Goal: Transaction & Acquisition: Book appointment/travel/reservation

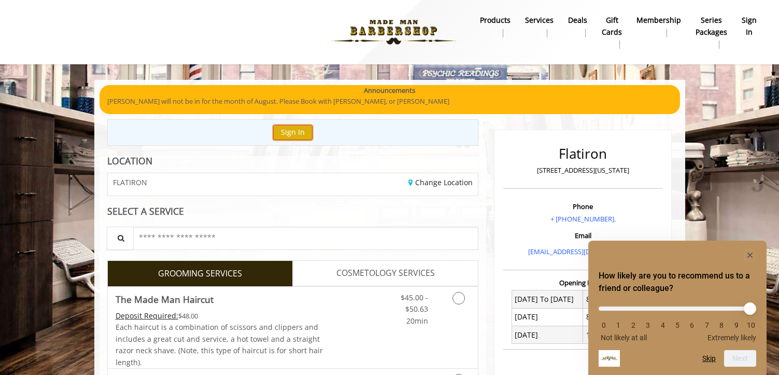
click at [299, 132] on button "Sign In" at bounding box center [292, 132] width 39 height 15
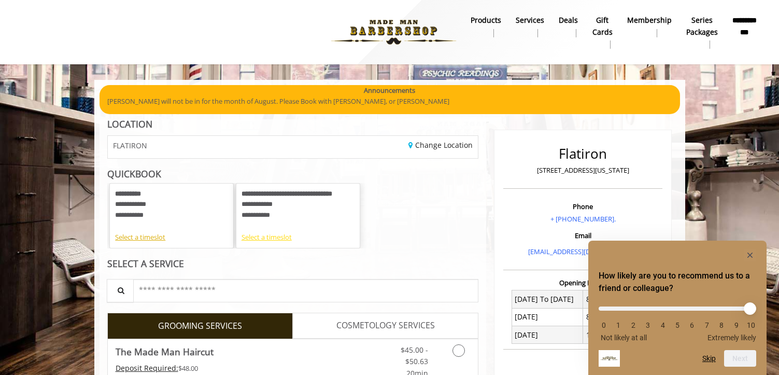
click at [268, 237] on div "Select a timeslot" at bounding box center [297, 237] width 113 height 11
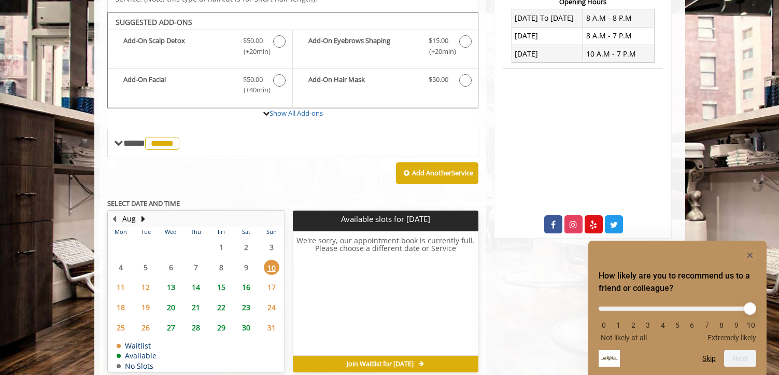
scroll to position [279, 0]
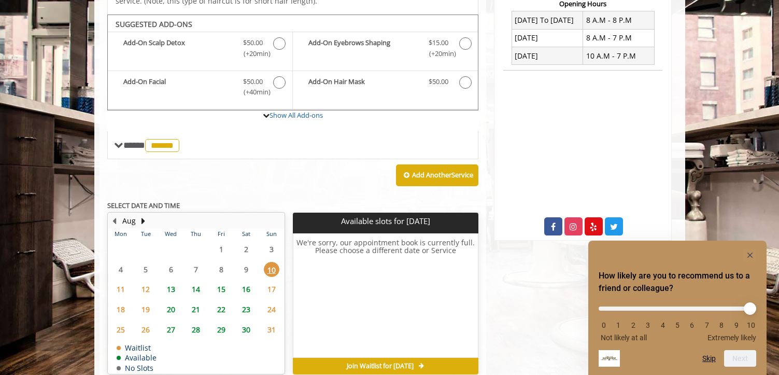
click at [173, 281] on span "13" at bounding box center [171, 288] width 16 height 15
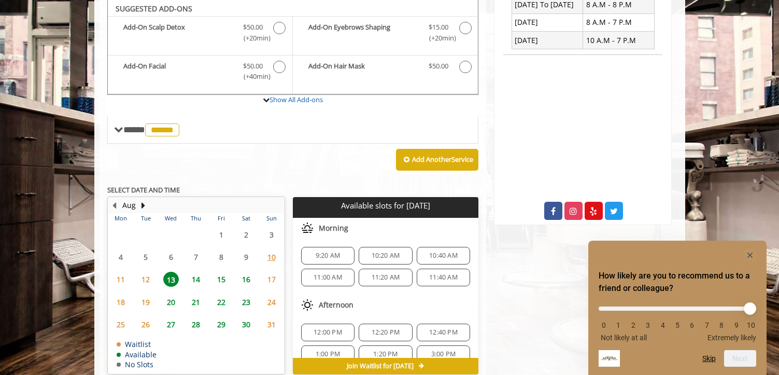
scroll to position [310, 0]
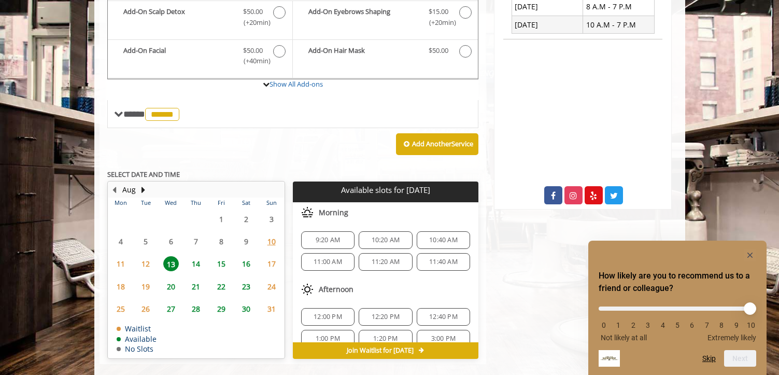
click at [194, 256] on span "14" at bounding box center [196, 263] width 16 height 15
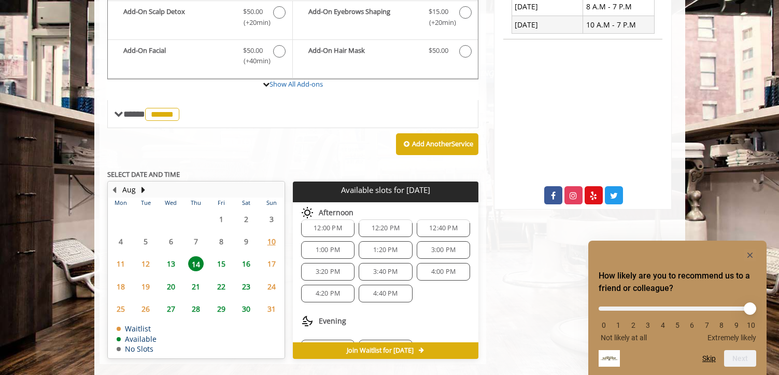
scroll to position [155, 0]
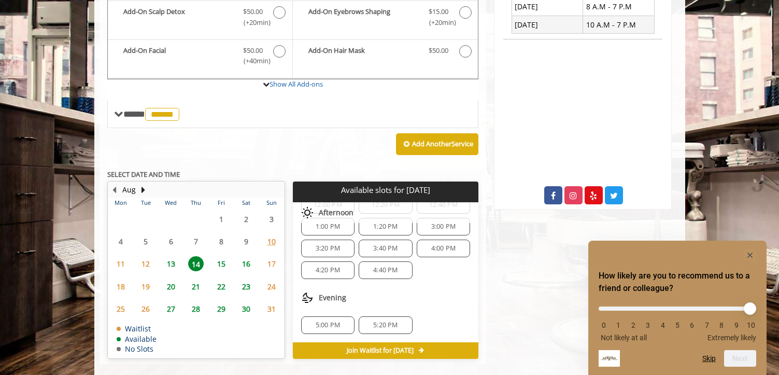
click at [375, 321] on span "5:20 PM" at bounding box center [385, 325] width 24 height 8
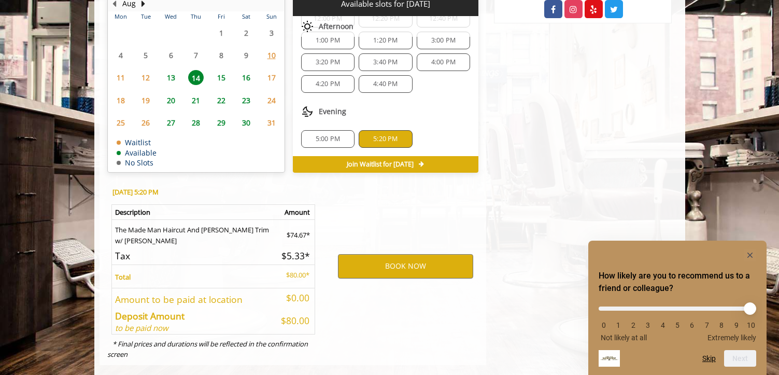
scroll to position [497, 0]
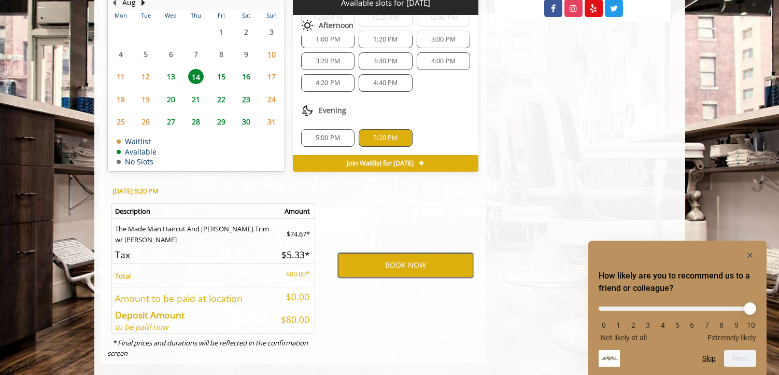
click at [395, 253] on button "BOOK NOW" at bounding box center [405, 265] width 135 height 24
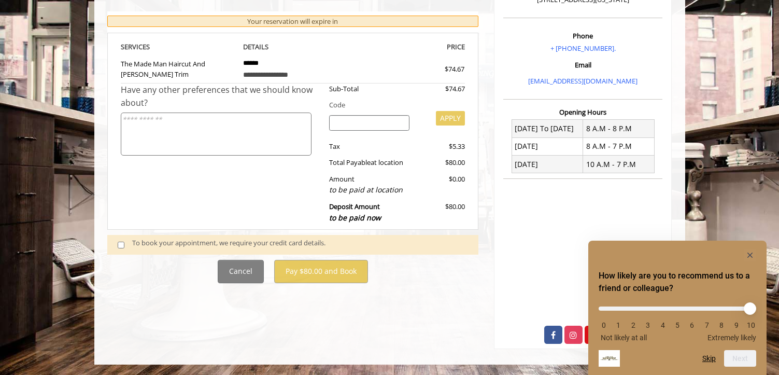
scroll to position [0, 0]
